Goal: Task Accomplishment & Management: Manage account settings

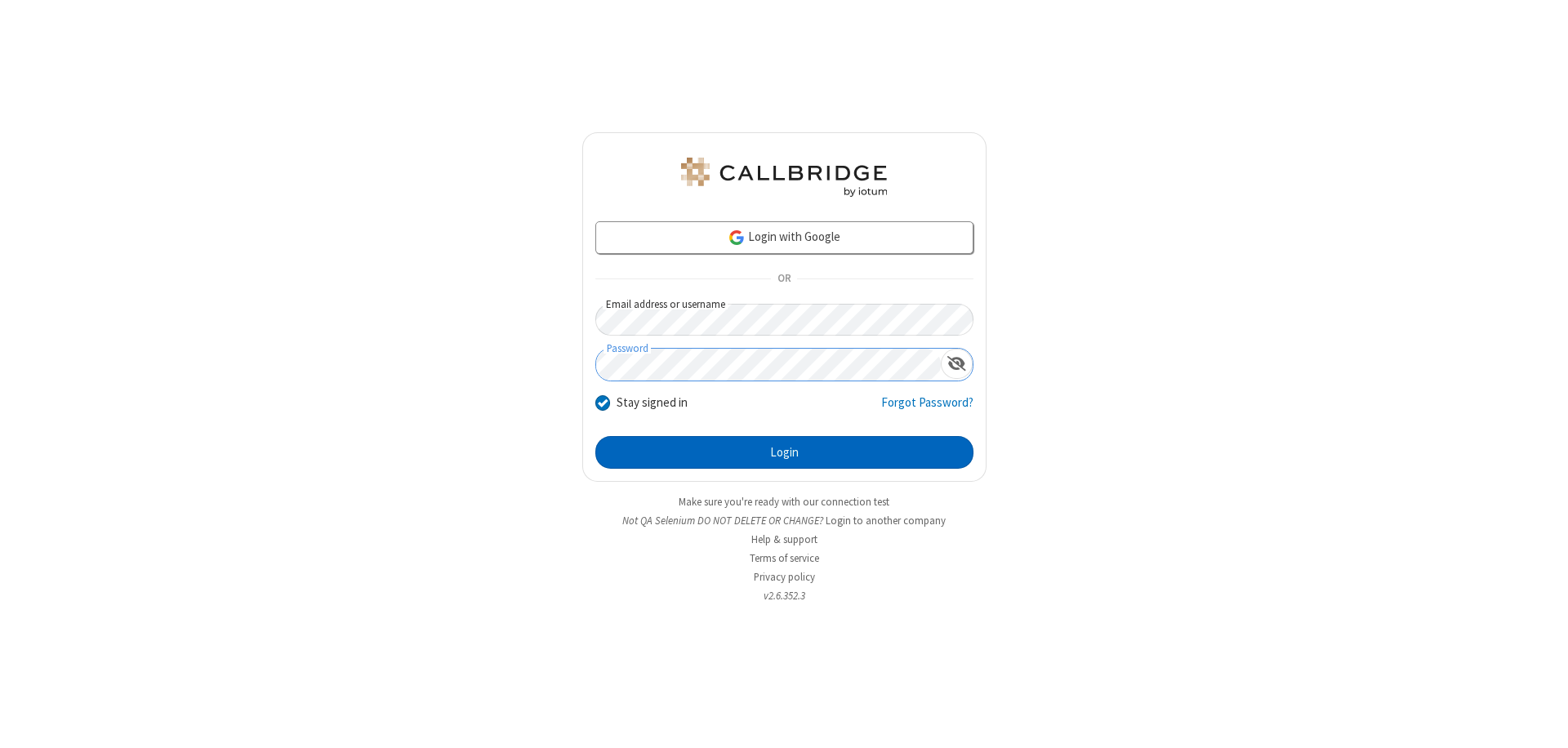
click at [784, 452] on button "Login" at bounding box center [785, 452] width 378 height 33
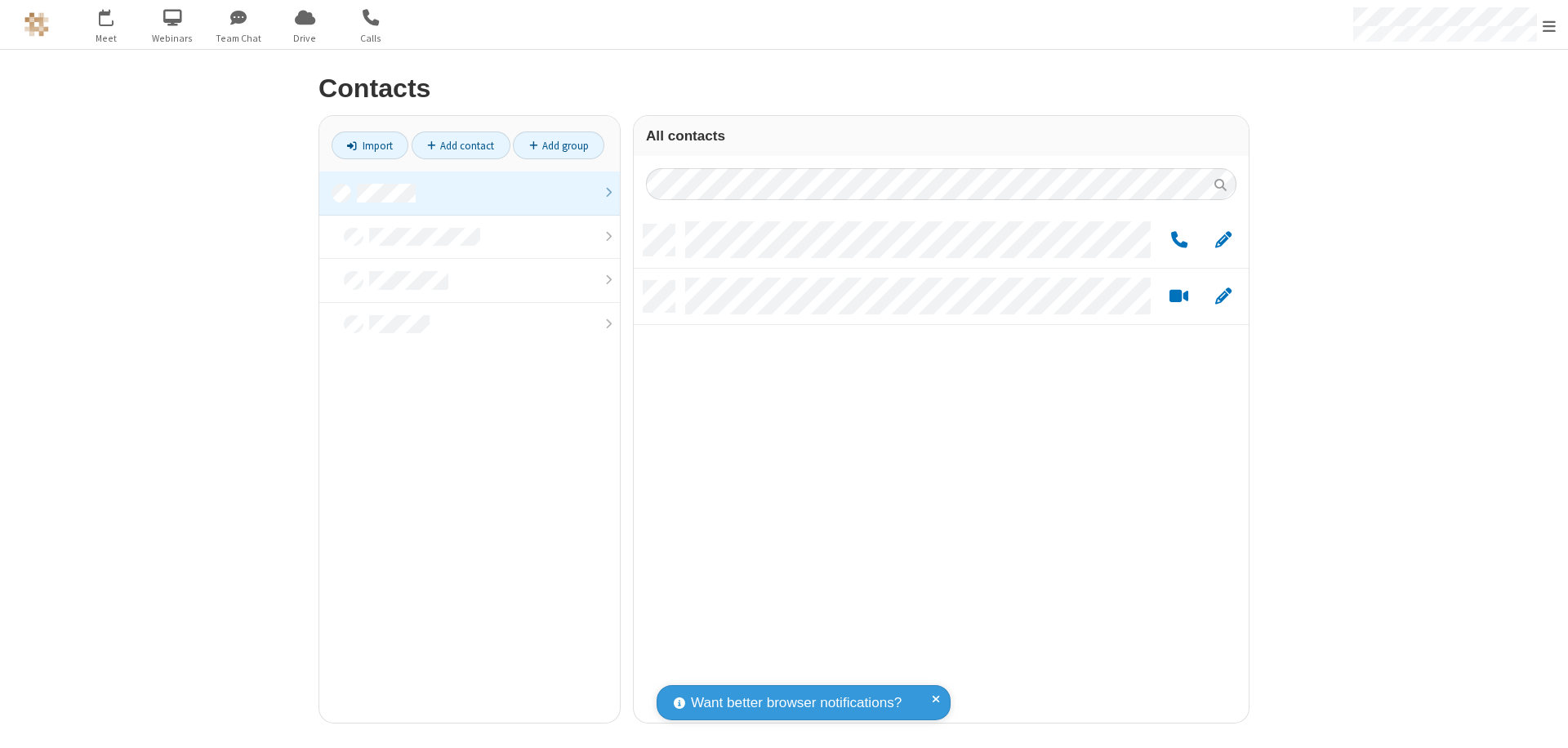
scroll to position [498, 603]
click at [469, 193] on link at bounding box center [469, 193] width 301 height 44
click at [1223, 239] on span "Edit" at bounding box center [1223, 241] width 16 height 21
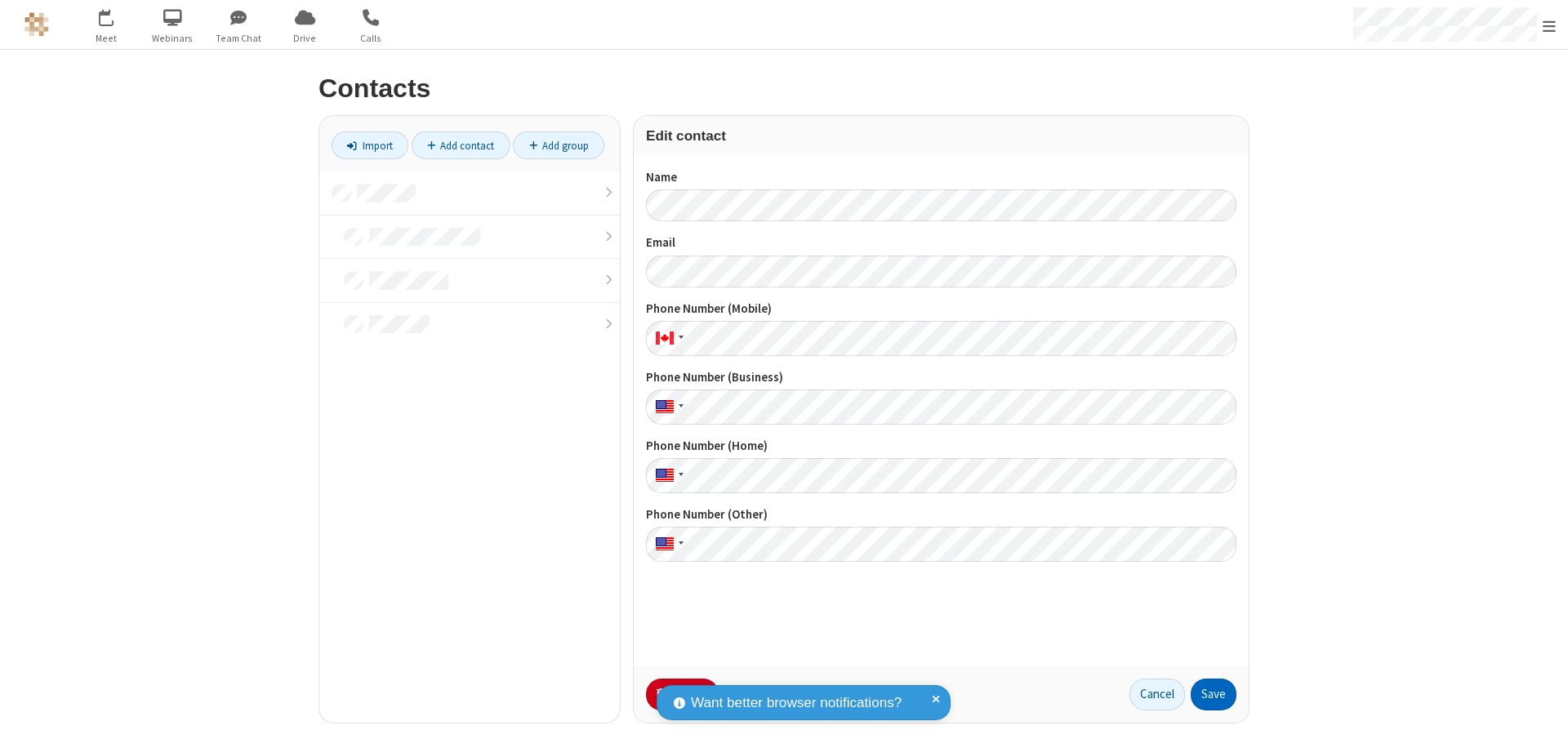
click at [1214, 694] on button "Save" at bounding box center [1213, 695] width 46 height 33
